Goal: Information Seeking & Learning: Find specific fact

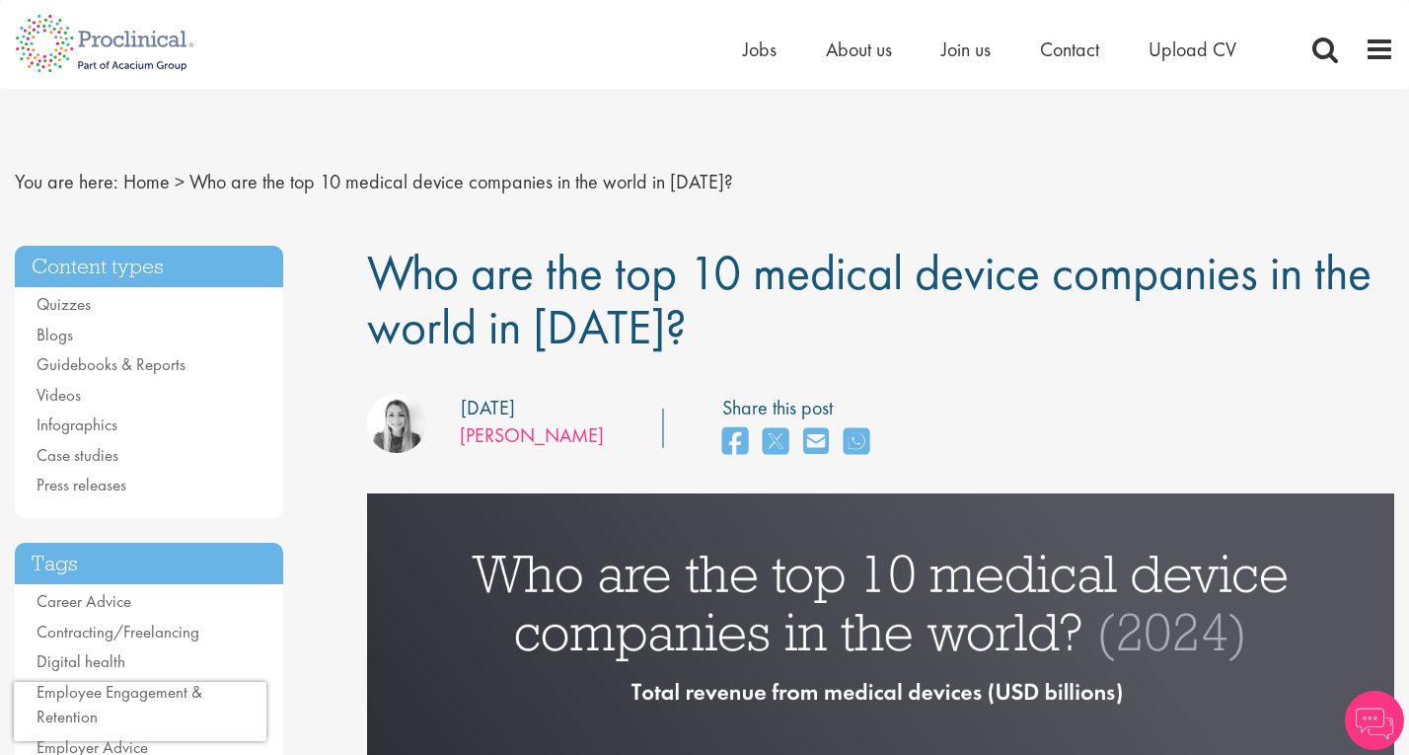
drag, startPoint x: 599, startPoint y: 425, endPoint x: 469, endPoint y: 431, distance: 130.4
click at [469, 431] on div "our consultant managing the role Author: [PERSON_NAME] Posting date: [DATE] Sha…" at bounding box center [880, 429] width 1057 height 70
drag, startPoint x: 445, startPoint y: 436, endPoint x: 530, endPoint y: 432, distance: 84.9
click at [530, 432] on div "our consultant managing the role Author: [PERSON_NAME]" at bounding box center [485, 427] width 237 height 66
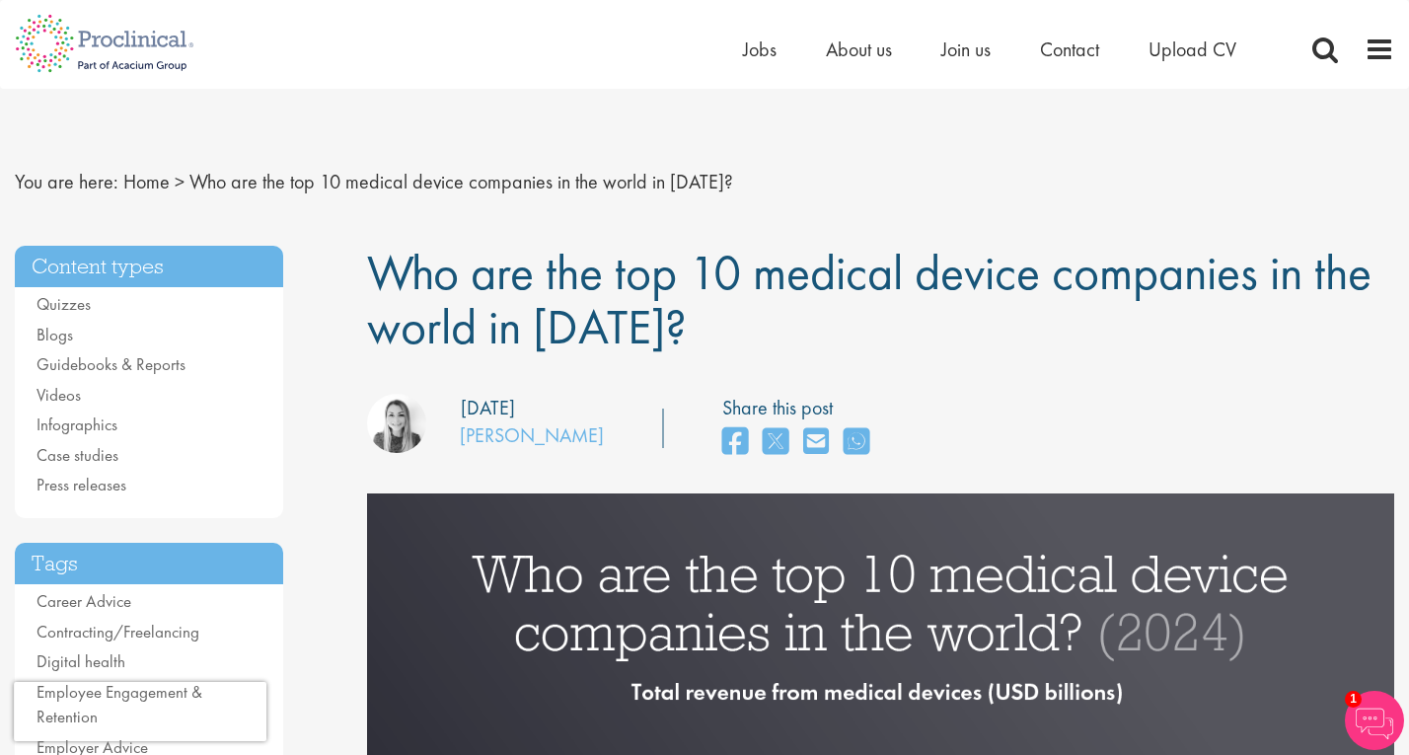
click at [599, 437] on div "our consultant managing the role Author: [PERSON_NAME] Posting date: [DATE] Sha…" at bounding box center [880, 429] width 1057 height 70
drag, startPoint x: 599, startPoint y: 437, endPoint x: 460, endPoint y: 439, distance: 139.1
click at [460, 439] on div "our consultant managing the role Author: [PERSON_NAME] Posting date: [DATE] Sha…" at bounding box center [880, 429] width 1057 height 70
copy div "[PERSON_NAME]"
drag, startPoint x: 385, startPoint y: 268, endPoint x: 674, endPoint y: 342, distance: 298.4
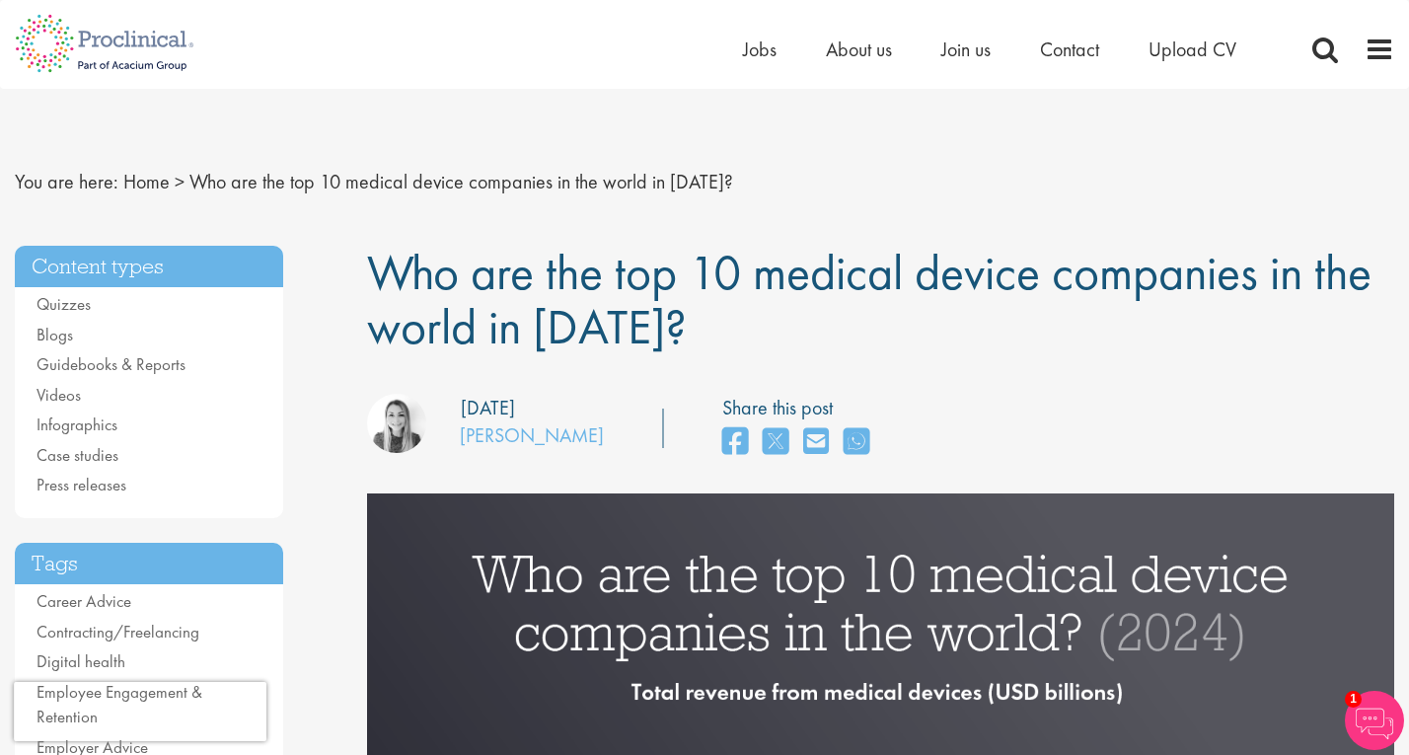
click at [674, 342] on h1 "Who are the top 10 medical device companies in the world in [DATE]?" at bounding box center [880, 300] width 1027 height 109
copy span "Who are the top 10 medical device companies in the world in [DATE]?"
drag, startPoint x: 361, startPoint y: 267, endPoint x: 692, endPoint y: 327, distance: 335.8
copy span "Who are the top 10 medical device companies in the world in [DATE]?"
